Goal: Information Seeking & Learning: Learn about a topic

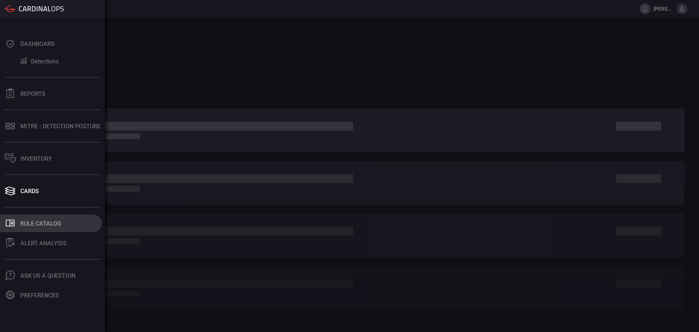
click at [36, 224] on div "Rule Catalog" at bounding box center [40, 223] width 41 height 7
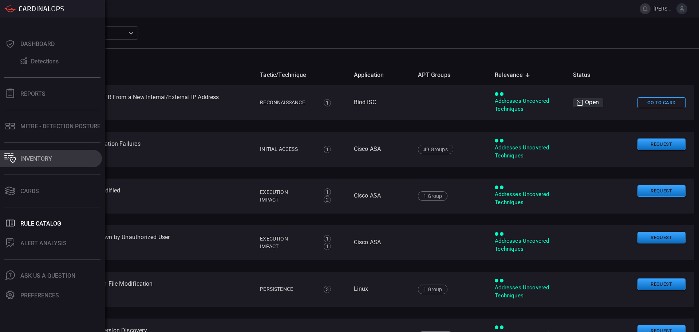
click at [58, 156] on button "Inventory" at bounding box center [51, 158] width 102 height 17
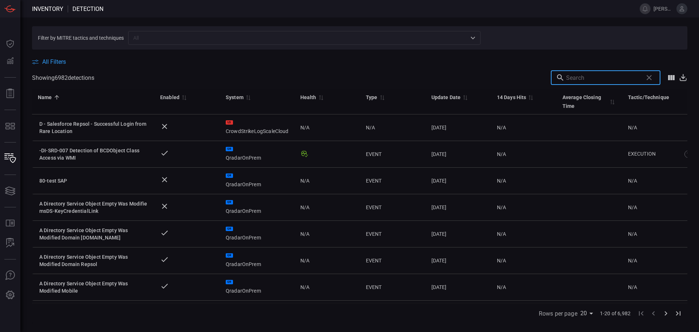
click at [591, 75] on input "text" at bounding box center [603, 77] width 74 height 15
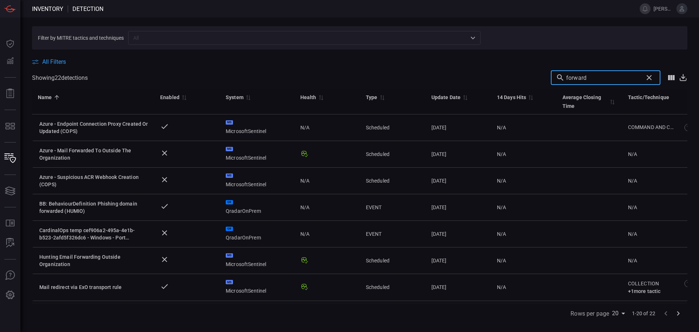
type input "forward"
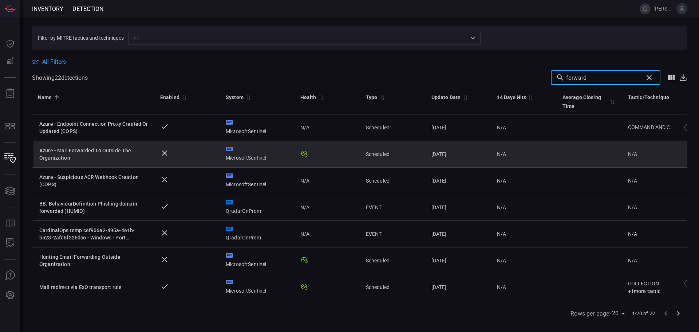
click at [79, 159] on div "Azure - Mail Forwarded To Outside The Organization" at bounding box center [93, 154] width 109 height 15
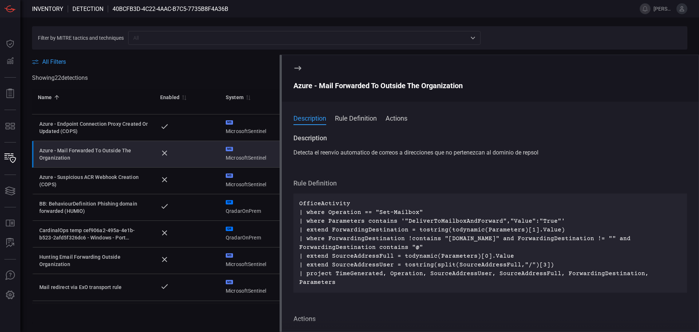
click at [374, 151] on span "Detecta el reenvío automatico de correos a direcciones que no pertenezcan al do…" at bounding box center [416, 152] width 245 height 7
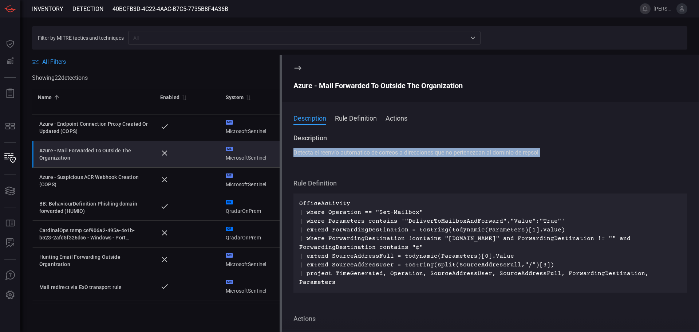
click at [374, 151] on span "Detecta el reenvío automatico de correos a direcciones que no pertenezcan al do…" at bounding box center [416, 152] width 245 height 7
copy span "Detecta el reenvío automatico de correos a direcciones que no pertenezcan al do…"
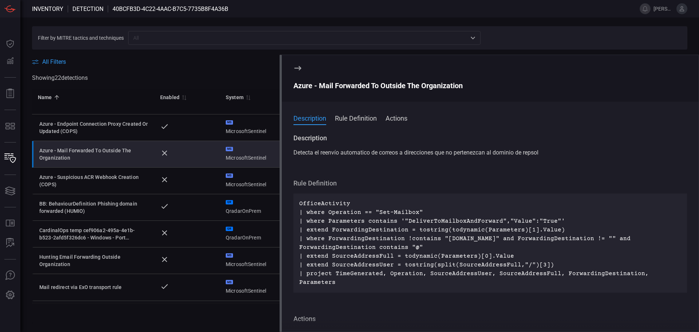
click at [349, 86] on div "Azure - Mail Forwarded To Outside The Organization" at bounding box center [491, 85] width 394 height 9
copy div "Azure - Mail Forwarded To Outside The Organization"
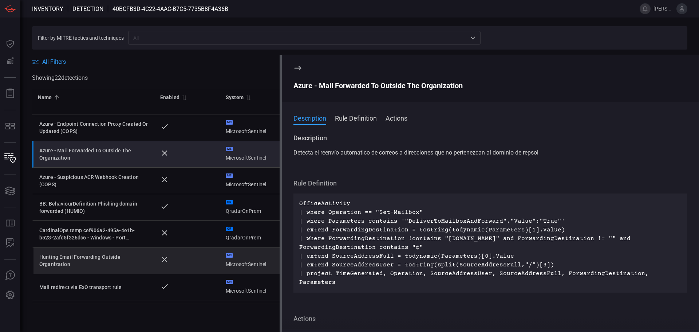
click at [116, 260] on div "Hunting Email Forwarding Outside Organization" at bounding box center [93, 260] width 109 height 15
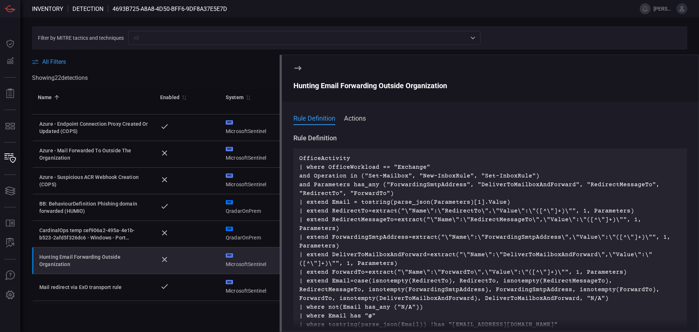
click at [371, 86] on div "Hunting Email Forwarding Outside Organization" at bounding box center [491, 85] width 394 height 9
copy div "Hunting Email Forwarding Outside Organization"
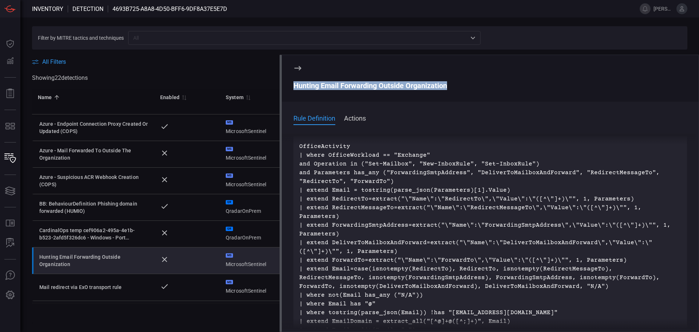
click at [295, 65] on icon at bounding box center [298, 68] width 9 height 9
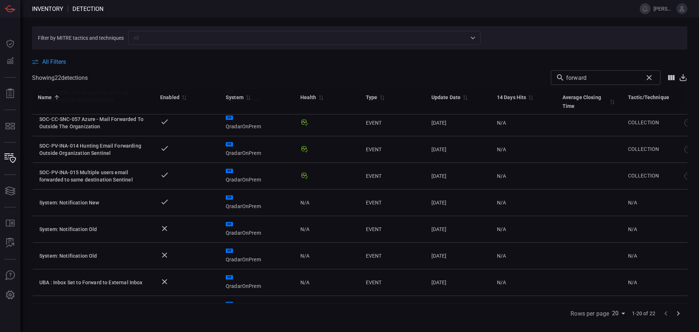
scroll to position [350, 0]
